Goal: Find specific page/section: Find specific page/section

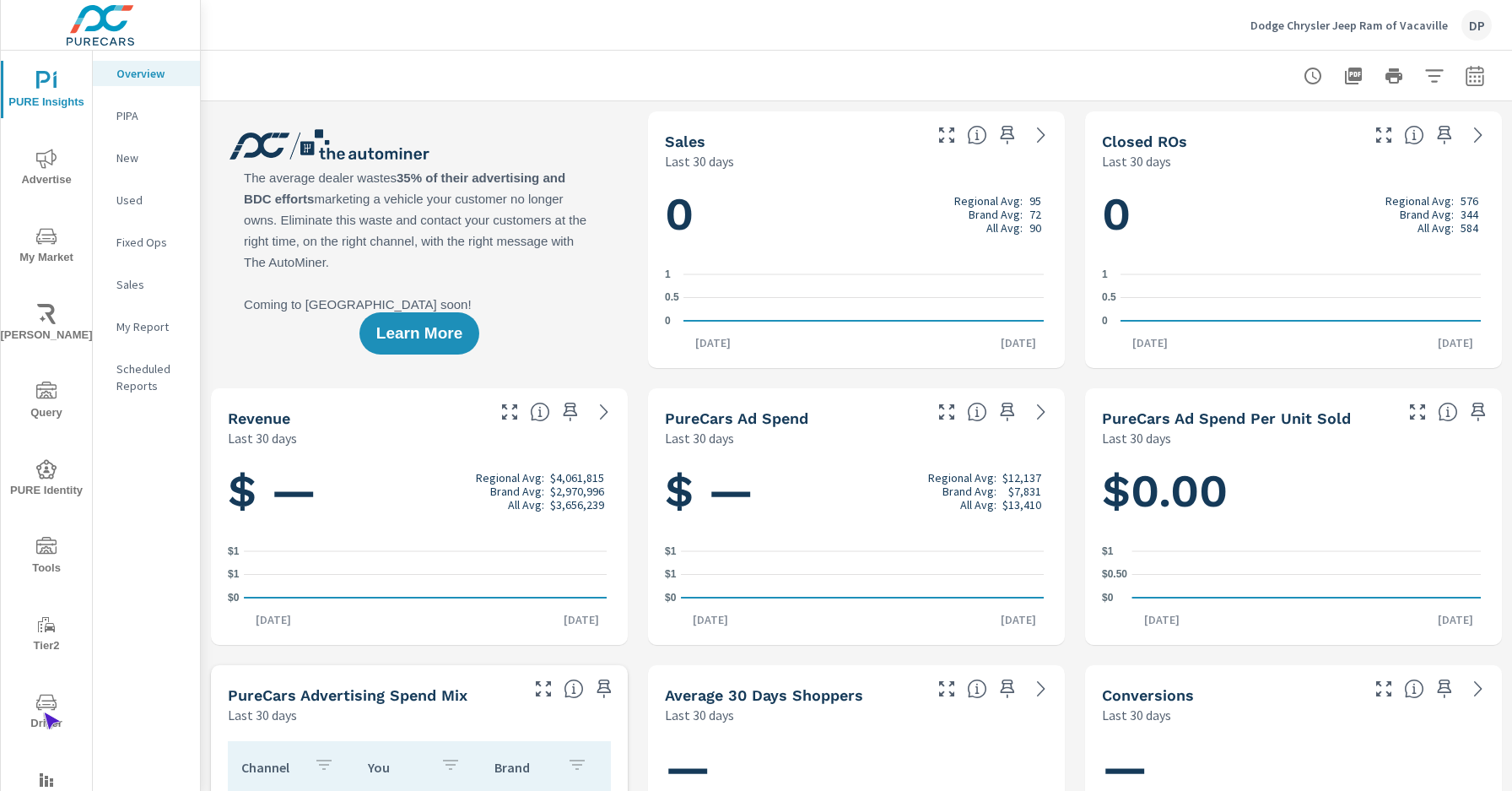
click at [43, 713] on span "Driver" at bounding box center [45, 712] width 81 height 41
